Goal: Information Seeking & Learning: Learn about a topic

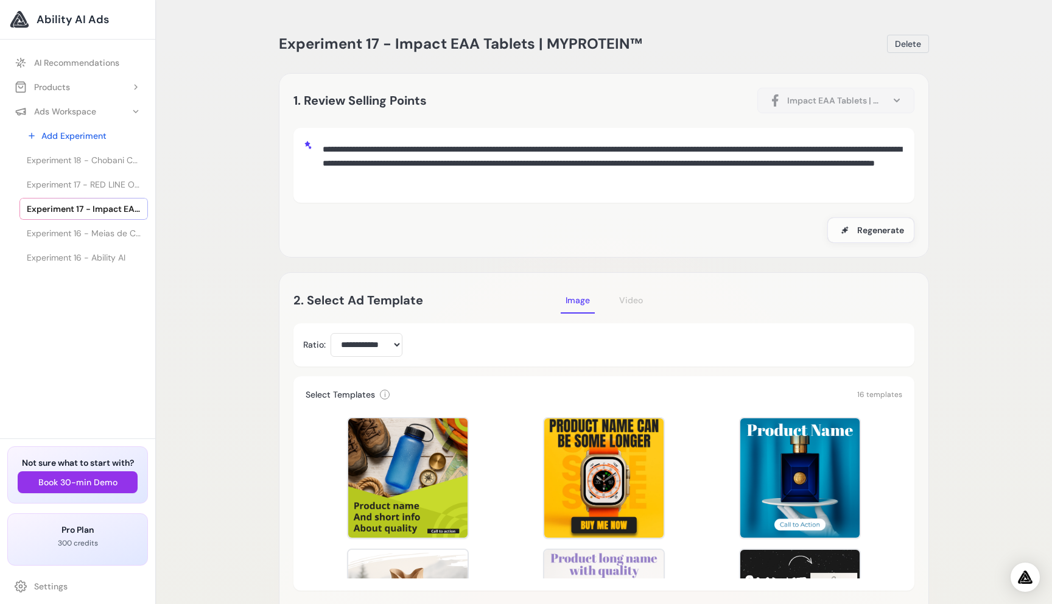
click at [85, 47] on ul "AI Recommendations Products Add Product Product 33 Chobani Complete Mixed [PERS…" at bounding box center [77, 158] width 155 height 229
click at [58, 69] on link "AI Recommendations" at bounding box center [77, 63] width 141 height 22
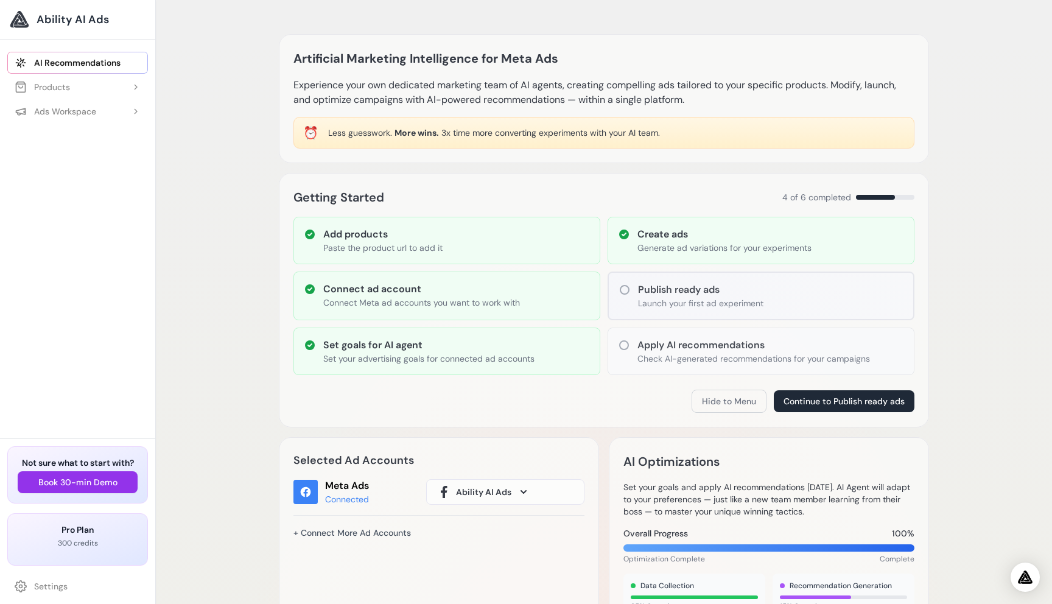
click at [329, 415] on div "Getting Started 4 of 6 completed Add products Paste the product url to add it C…" at bounding box center [604, 300] width 650 height 254
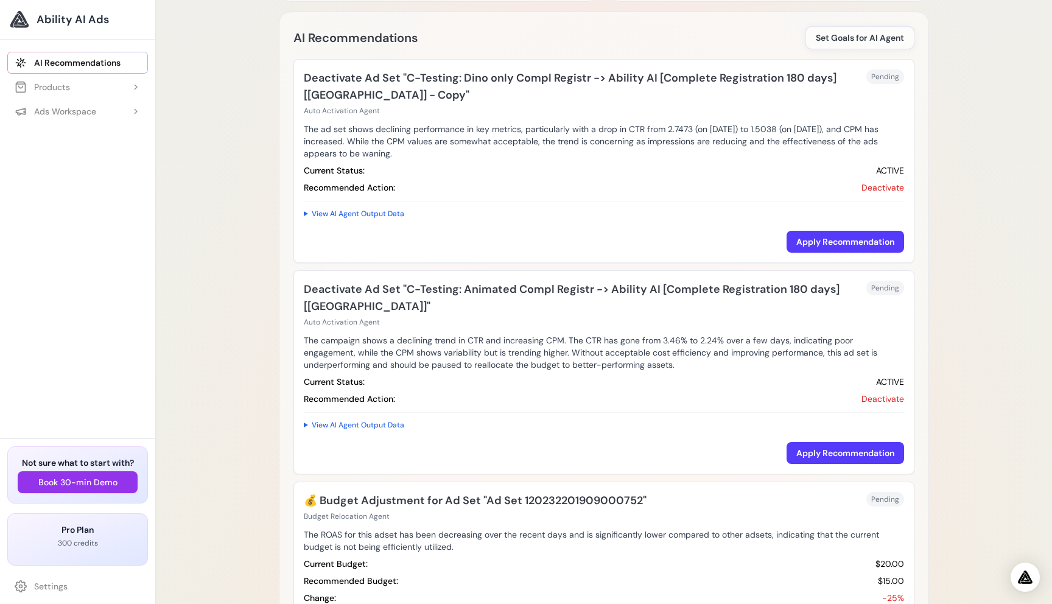
scroll to position [630, 0]
click at [320, 214] on summary "View AI Agent Output Data" at bounding box center [604, 215] width 600 height 15
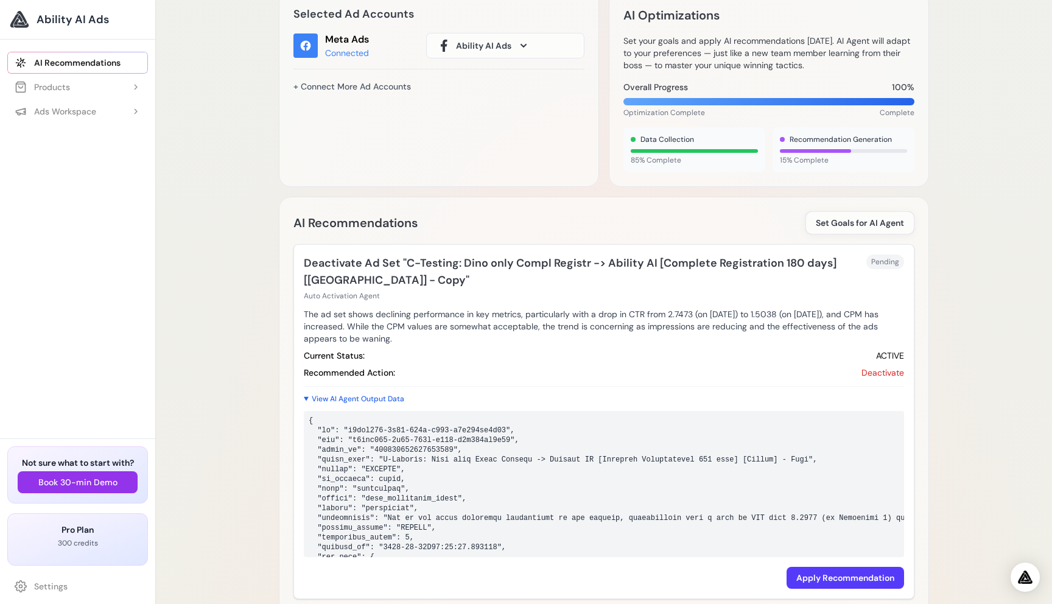
scroll to position [433, 0]
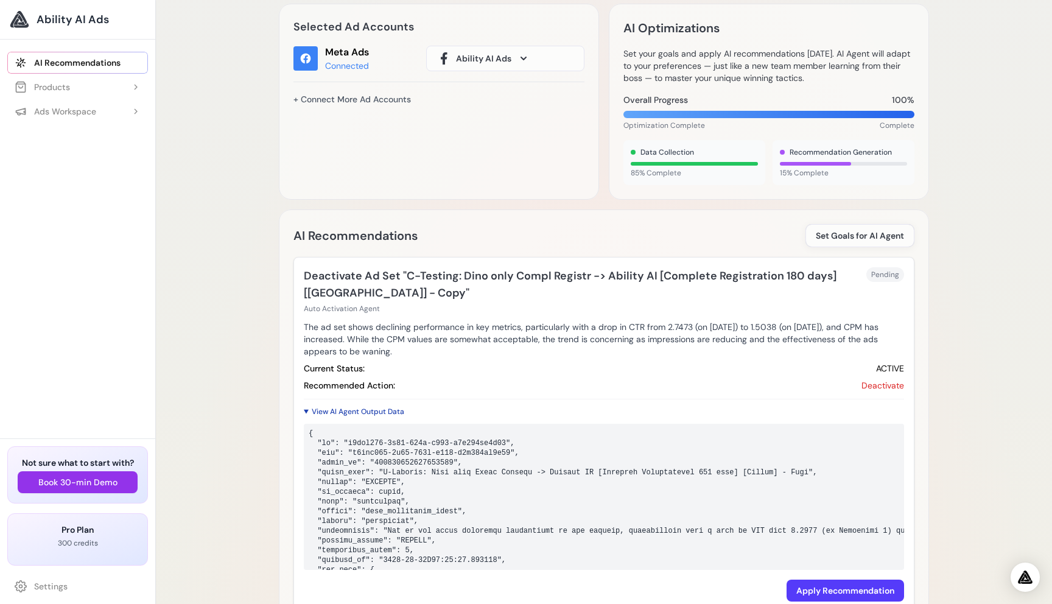
click at [355, 410] on summary "View AI Agent Output Data" at bounding box center [604, 411] width 600 height 15
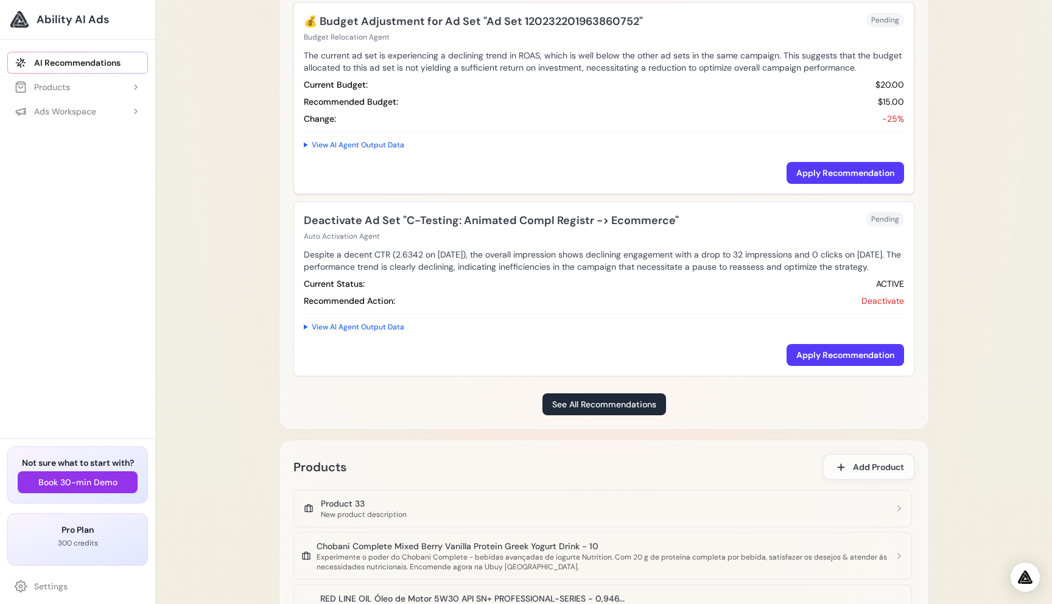
scroll to position [1322, 0]
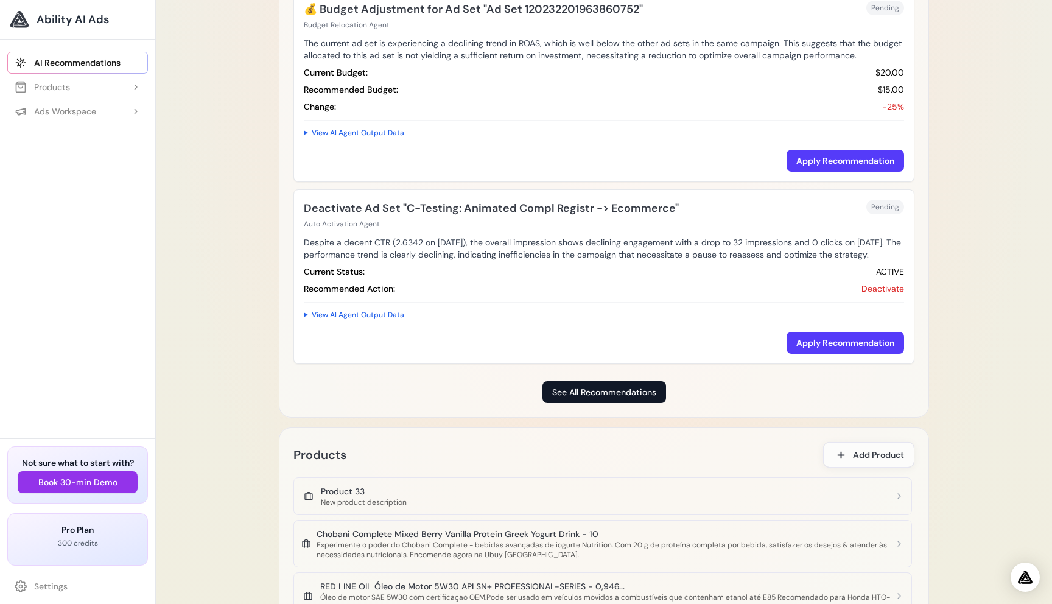
click at [604, 400] on link "See All Recommendations" at bounding box center [604, 392] width 124 height 22
